Goal: Task Accomplishment & Management: Manage account settings

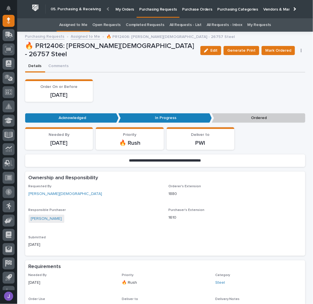
click at [75, 26] on link "Assigned to Me" at bounding box center [73, 24] width 28 height 13
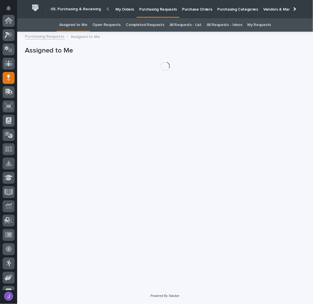
scroll to position [57, 0]
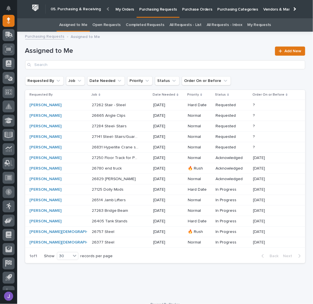
click at [117, 178] on p at bounding box center [116, 179] width 48 height 5
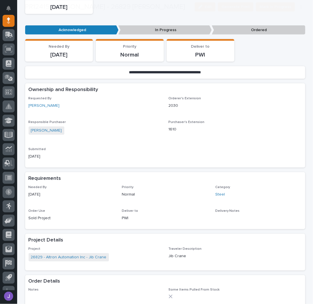
scroll to position [190, 0]
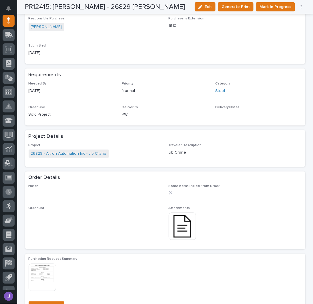
click at [182, 231] on img at bounding box center [181, 226] width 27 height 27
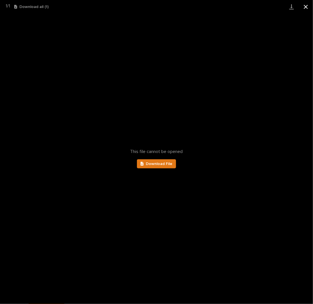
click at [305, 5] on button "Close gallery" at bounding box center [305, 6] width 14 height 13
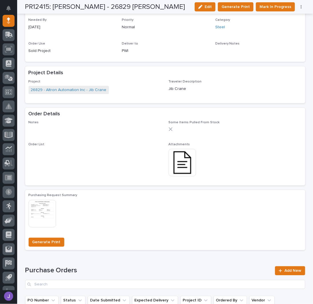
scroll to position [304, 0]
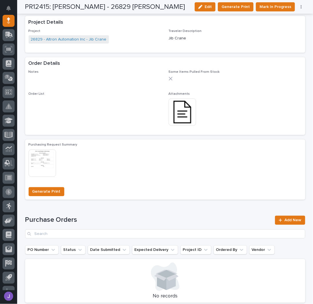
click at [189, 112] on img at bounding box center [181, 111] width 27 height 27
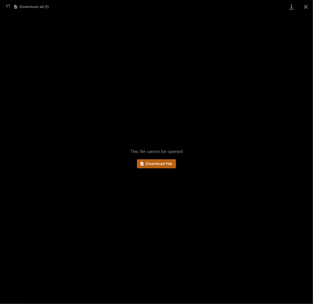
click at [152, 166] on link "Download File" at bounding box center [156, 163] width 39 height 9
click at [305, 5] on button "Close gallery" at bounding box center [305, 6] width 14 height 13
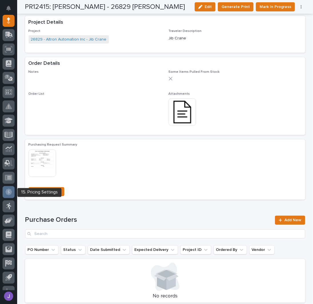
click at [8, 191] on icon at bounding box center [9, 191] width 2 height 3
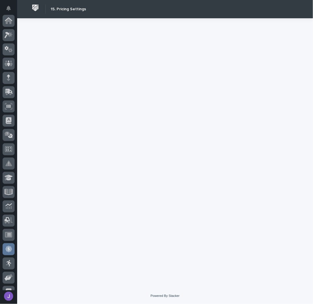
scroll to position [81, 0]
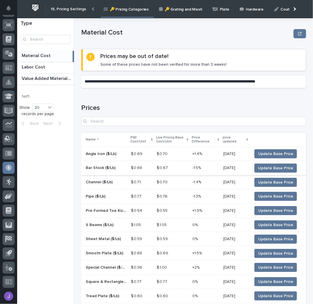
scroll to position [89, 0]
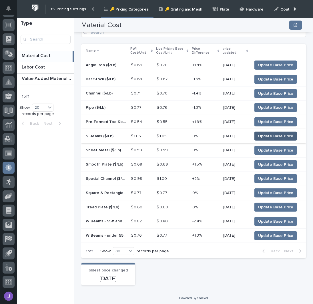
click at [279, 134] on span "Update Base Price" at bounding box center [275, 136] width 35 height 6
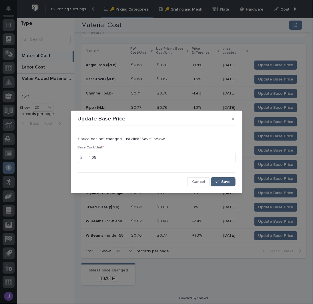
click at [229, 182] on span "Save" at bounding box center [225, 182] width 9 height 4
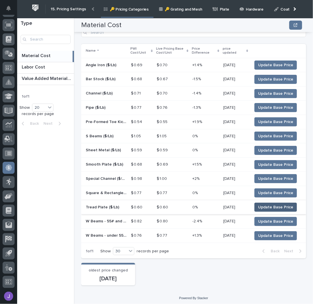
click at [262, 204] on span "Update Base Price" at bounding box center [275, 207] width 35 height 6
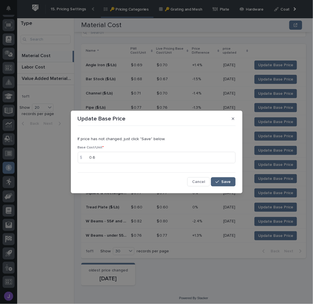
click at [222, 181] on span "Save" at bounding box center [225, 182] width 9 height 4
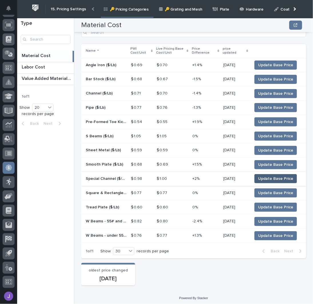
click at [267, 177] on span "Update Base Price" at bounding box center [275, 179] width 35 height 6
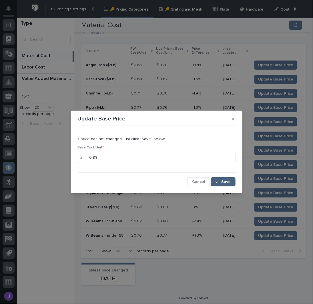
click at [226, 179] on button "Save" at bounding box center [223, 181] width 24 height 9
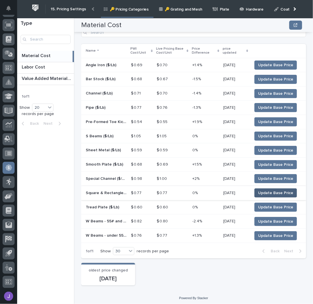
click at [267, 190] on span "Update Base Price" at bounding box center [275, 193] width 35 height 6
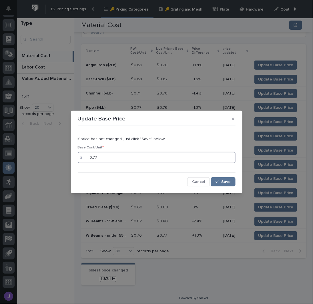
click at [100, 156] on input "0.77" at bounding box center [157, 157] width 158 height 11
type input "0.78"
click at [222, 179] on button "Save" at bounding box center [223, 181] width 24 height 9
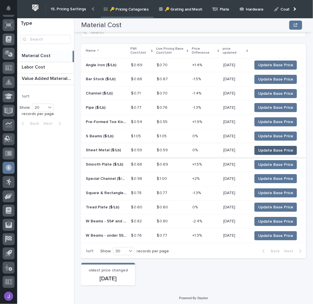
click at [261, 149] on span "Update Base Price" at bounding box center [275, 151] width 35 height 6
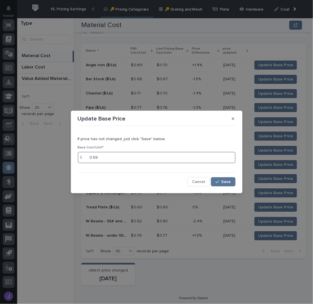
click at [102, 158] on input "0.59" at bounding box center [157, 157] width 158 height 11
type input "0.57"
click at [224, 180] on span "Save" at bounding box center [225, 182] width 9 height 4
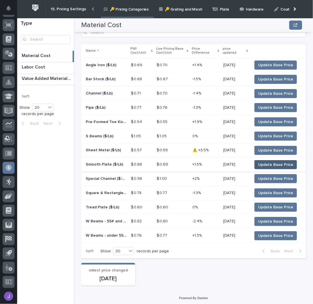
click at [271, 165] on span "Update Base Price" at bounding box center [275, 165] width 35 height 6
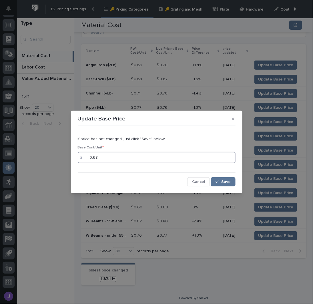
click at [106, 161] on input "0.68" at bounding box center [157, 157] width 158 height 11
type input "0.66"
click at [219, 180] on icon "button" at bounding box center [216, 182] width 3 height 4
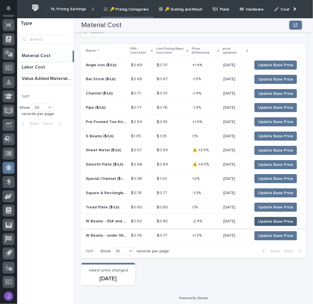
click at [271, 221] on span "Update Base Price" at bounding box center [275, 222] width 35 height 6
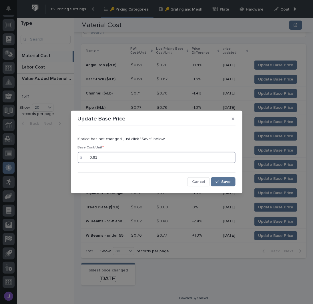
click at [109, 156] on input "0.82" at bounding box center [157, 157] width 158 height 11
type input "0.83"
click at [222, 182] on span "Save" at bounding box center [225, 182] width 9 height 4
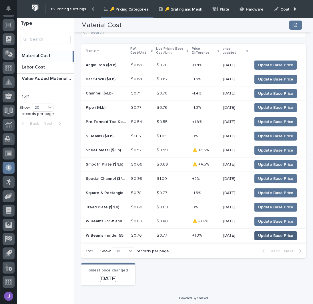
click at [259, 234] on span "Update Base Price" at bounding box center [275, 236] width 35 height 6
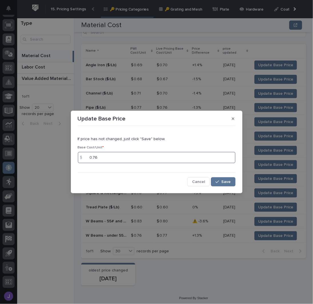
click at [102, 154] on input "0.76" at bounding box center [157, 157] width 158 height 11
type input "0.77"
click at [222, 185] on button "Save" at bounding box center [223, 181] width 24 height 9
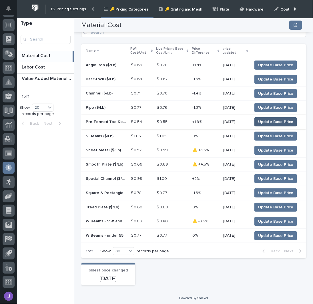
click at [271, 120] on span "Update Base Price" at bounding box center [275, 122] width 35 height 6
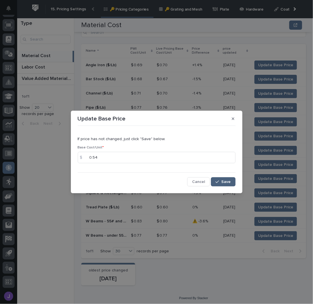
click at [214, 179] on button "Save" at bounding box center [223, 181] width 24 height 9
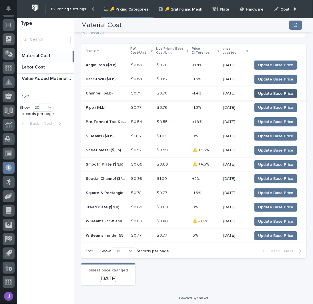
click at [282, 93] on span "Update Base Price" at bounding box center [275, 94] width 35 height 6
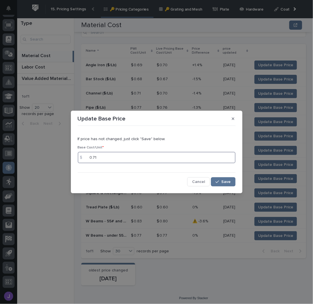
click at [132, 156] on input "0.71" at bounding box center [157, 157] width 158 height 11
type input "0.74"
click at [223, 178] on button "Save" at bounding box center [223, 181] width 24 height 9
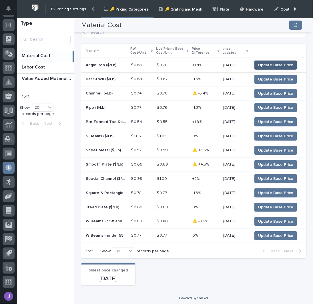
click at [271, 65] on span "Update Base Price" at bounding box center [275, 65] width 35 height 6
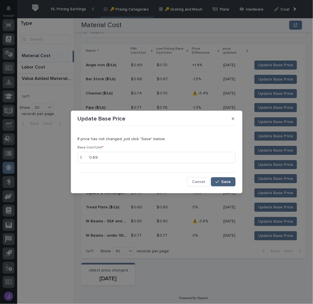
click at [220, 179] on button "Save" at bounding box center [223, 181] width 24 height 9
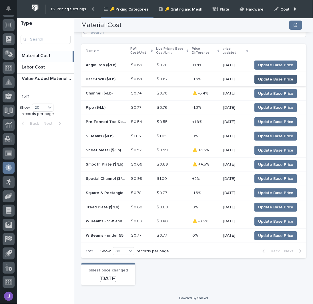
click at [268, 78] on span "Update Base Price" at bounding box center [275, 79] width 35 height 6
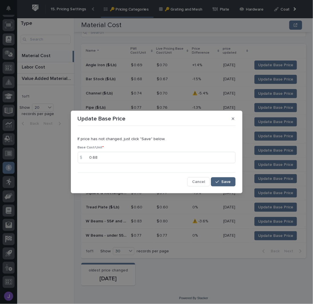
click at [213, 181] on button "Save" at bounding box center [223, 181] width 24 height 9
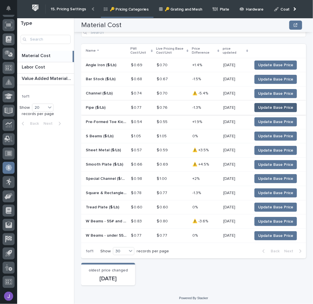
click at [275, 105] on span "Update Base Price" at bounding box center [275, 108] width 35 height 6
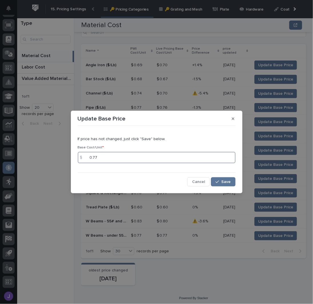
click at [104, 161] on input "0.77" at bounding box center [157, 157] width 158 height 11
click at [136, 158] on input "0.77" at bounding box center [157, 157] width 158 height 11
type input "0.78"
click at [224, 181] on span "Save" at bounding box center [225, 182] width 9 height 4
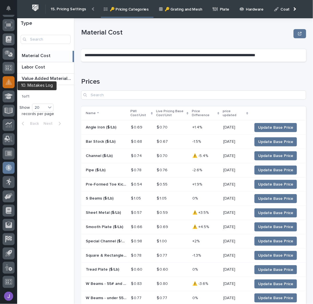
scroll to position [0, 0]
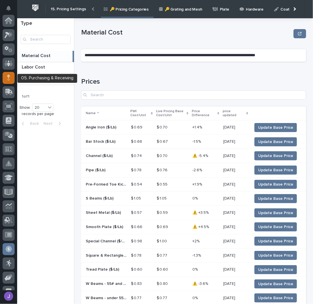
click at [9, 76] on icon at bounding box center [8, 75] width 3 height 3
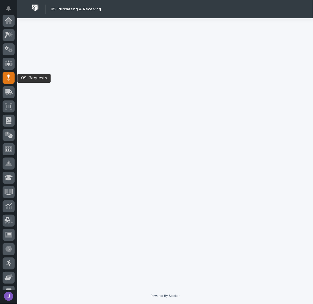
scroll to position [57, 0]
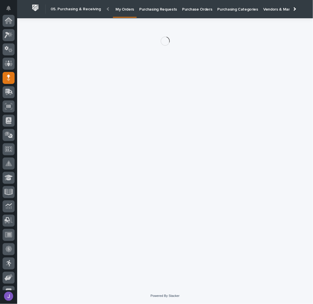
scroll to position [57, 0]
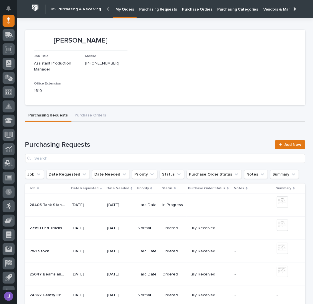
click at [168, 8] on p "Purchasing Requests" at bounding box center [158, 6] width 38 height 12
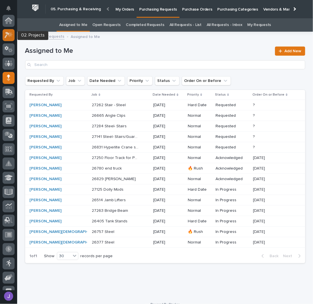
click at [13, 39] on div at bounding box center [9, 35] width 12 height 12
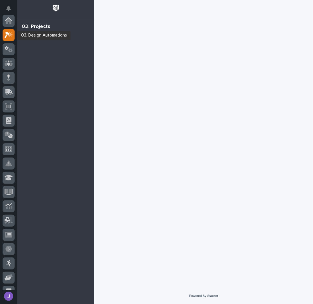
scroll to position [14, 0]
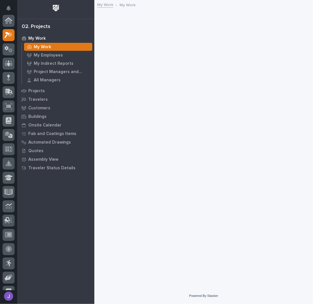
scroll to position [14, 0]
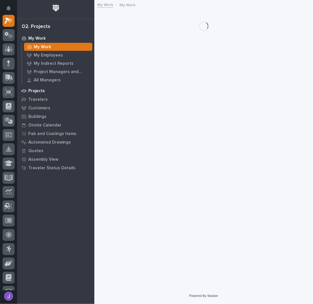
click at [38, 90] on p "Projects" at bounding box center [36, 90] width 17 height 5
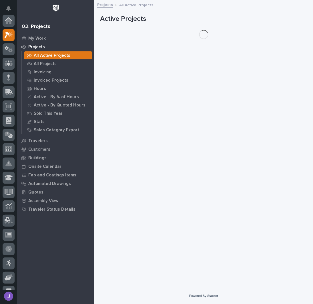
scroll to position [14, 0]
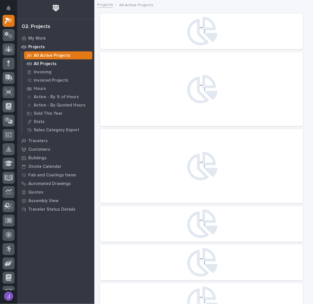
click at [49, 64] on p "All Projects" at bounding box center [45, 63] width 23 height 5
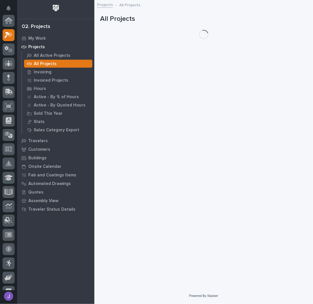
scroll to position [14, 0]
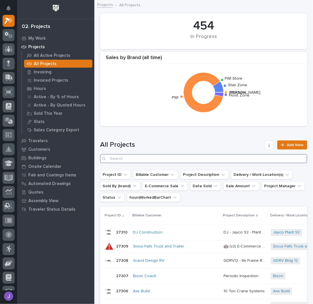
click at [135, 158] on input "Search" at bounding box center [203, 158] width 207 height 9
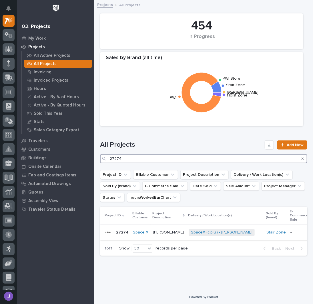
type input "27274"
click at [164, 231] on p "[PERSON_NAME]" at bounding box center [169, 232] width 32 height 6
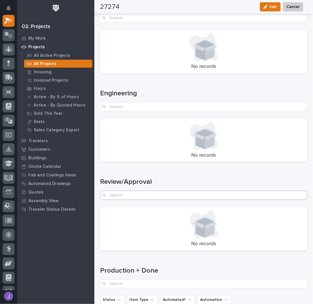
scroll to position [685, 0]
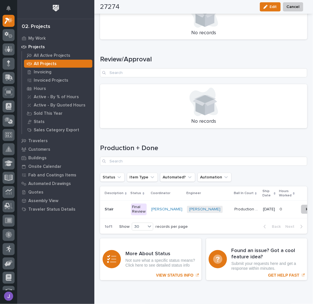
click at [135, 209] on div "Final Review" at bounding box center [139, 209] width 16 height 12
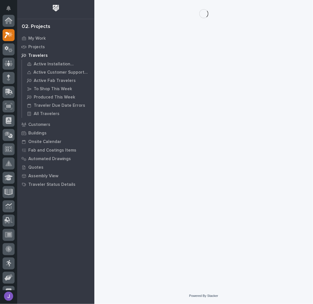
scroll to position [14, 0]
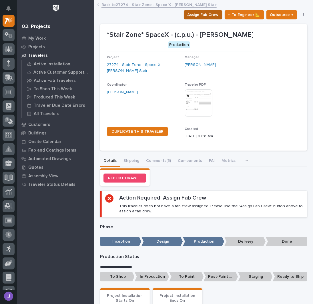
click at [207, 15] on span "Assign Fab Crew" at bounding box center [202, 14] width 31 height 7
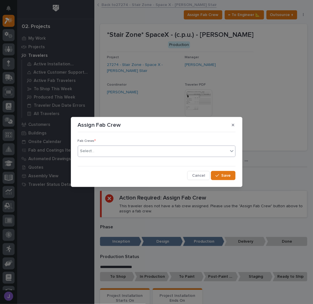
click at [109, 153] on div "Select..." at bounding box center [153, 150] width 150 height 9
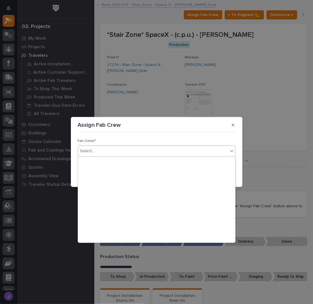
scroll to position [134, 0]
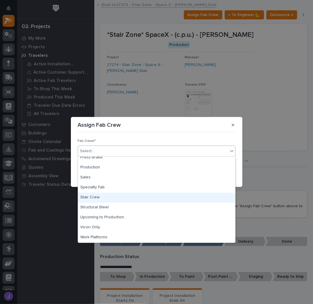
drag, startPoint x: 94, startPoint y: 192, endPoint x: 93, endPoint y: 196, distance: 4.0
click at [93, 196] on div "Stair Crew" at bounding box center [156, 198] width 157 height 10
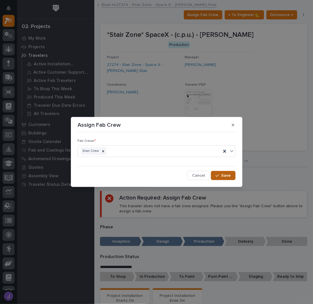
click at [233, 174] on button "Save" at bounding box center [223, 175] width 24 height 9
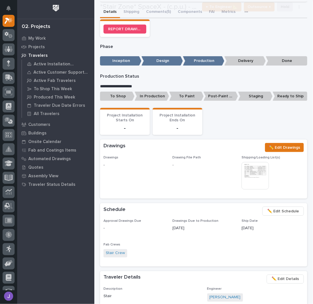
scroll to position [152, 0]
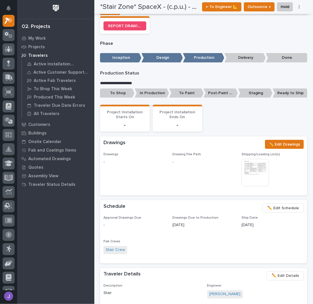
click at [121, 94] on p "To Shop" at bounding box center [117, 92] width 35 height 9
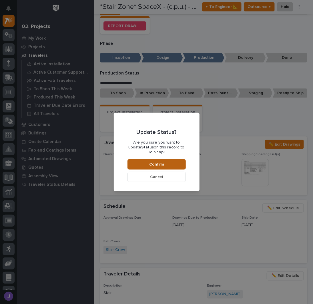
click at [168, 159] on button "Confirm" at bounding box center [156, 164] width 58 height 10
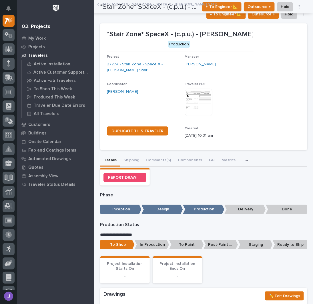
scroll to position [0, 0]
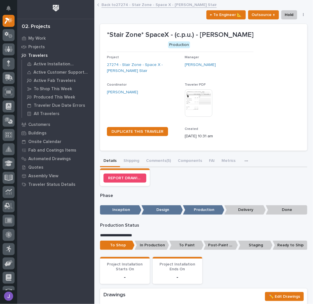
click at [126, 4] on link "Back to 27274 - Stair Zone - Space X - [PERSON_NAME] Stair" at bounding box center [158, 4] width 115 height 7
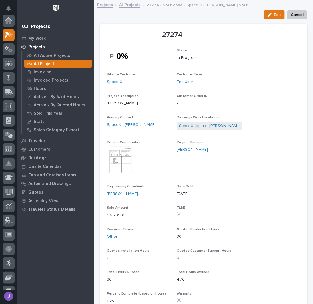
scroll to position [14, 0]
click at [123, 6] on link "All Projects" at bounding box center [129, 4] width 21 height 7
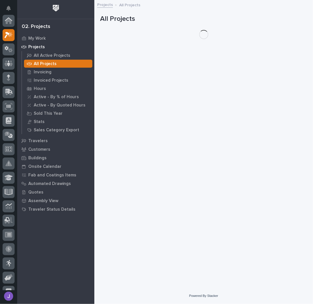
scroll to position [14, 0]
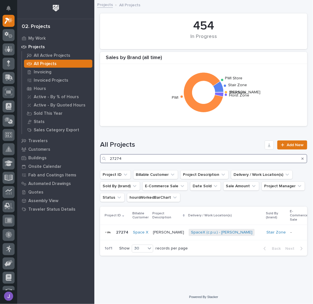
click at [122, 158] on input "27274" at bounding box center [203, 158] width 207 height 9
type input "2"
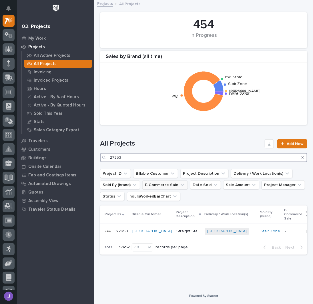
scroll to position [5, 0]
type input "27253"
click at [178, 228] on p "Straight Stairs" at bounding box center [188, 231] width 25 height 6
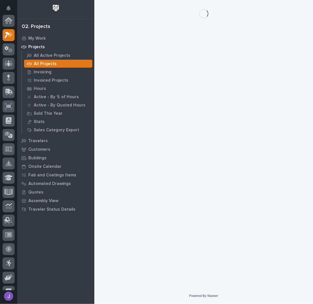
scroll to position [14, 0]
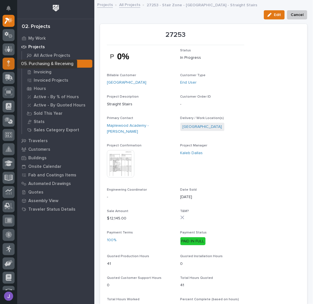
click at [6, 65] on div at bounding box center [9, 64] width 12 height 12
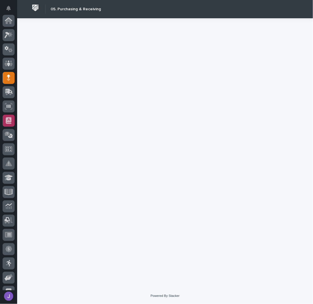
scroll to position [57, 0]
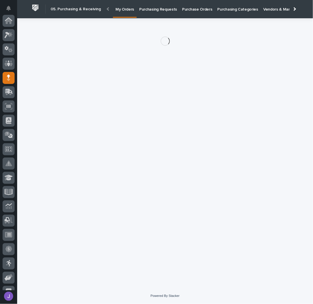
scroll to position [57, 0]
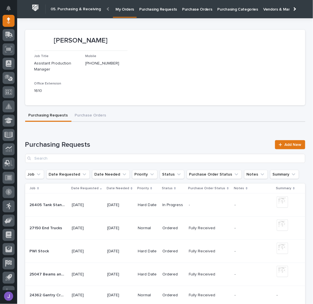
click at [155, 16] on link "Purchasing Requests" at bounding box center [157, 9] width 43 height 18
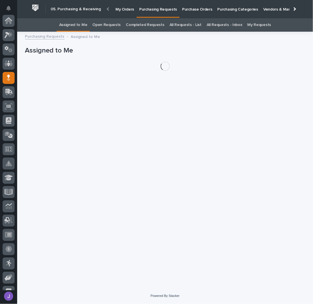
scroll to position [57, 0]
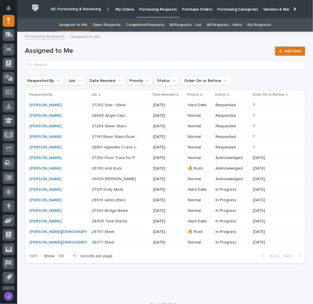
click at [72, 218] on td "[PERSON_NAME]" at bounding box center [57, 221] width 64 height 11
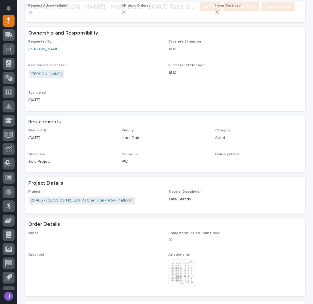
scroll to position [190, 0]
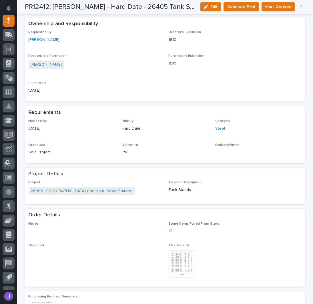
click at [178, 265] on img at bounding box center [181, 263] width 27 height 27
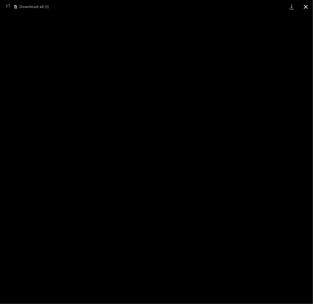
click at [305, 7] on button "Close gallery" at bounding box center [305, 6] width 14 height 13
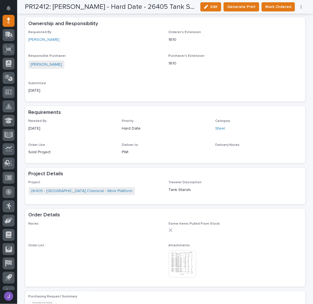
scroll to position [0, 0]
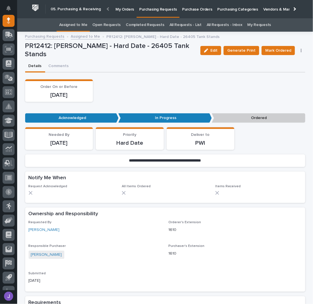
click at [85, 25] on link "Assigned to Me" at bounding box center [73, 24] width 28 height 13
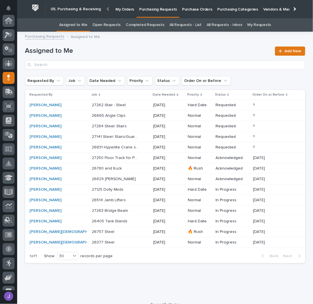
scroll to position [57, 0]
